Goal: Task Accomplishment & Management: Manage account settings

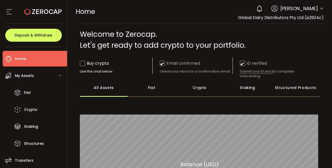
click at [27, 75] on span "My Assets" at bounding box center [24, 76] width 19 height 8
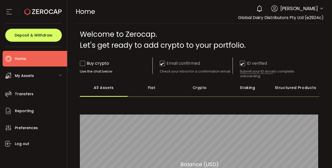
click at [60, 75] on icon at bounding box center [60, 75] width 3 height 3
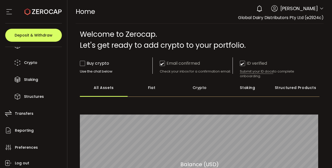
scroll to position [66, 0]
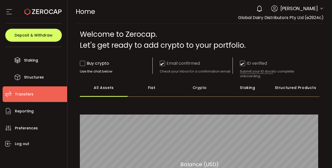
click at [26, 97] on span "Transfers" at bounding box center [24, 94] width 19 height 8
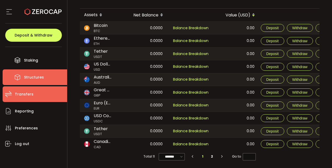
click at [35, 75] on span "Structures" at bounding box center [34, 78] width 20 height 8
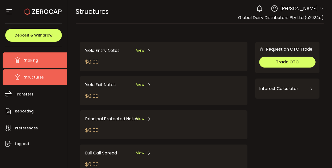
click at [33, 62] on span "Staking" at bounding box center [31, 61] width 14 height 8
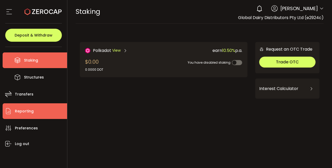
click at [30, 110] on span "Reporting" at bounding box center [24, 111] width 19 height 8
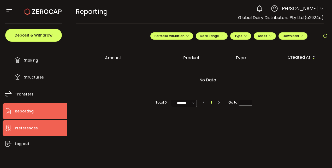
click at [30, 128] on span "Preferences" at bounding box center [26, 128] width 23 height 8
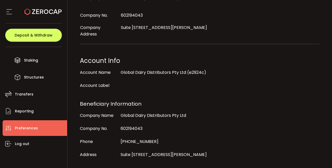
scroll to position [156, 0]
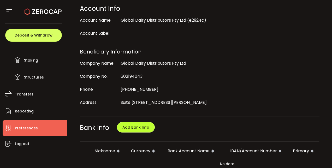
click at [139, 125] on span "Add Bank Info" at bounding box center [135, 127] width 27 height 5
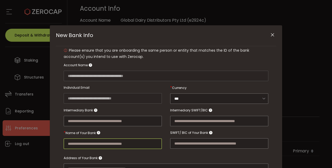
click at [110, 141] on input "New Bank Info" at bounding box center [113, 143] width 98 height 10
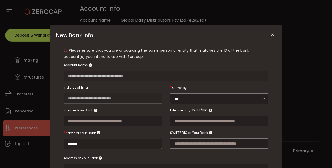
type input "*******"
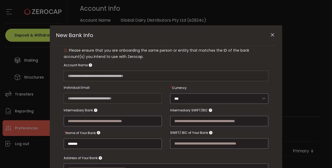
click at [270, 35] on icon "Close" at bounding box center [272, 34] width 5 height 5
